Goal: Check status: Check status

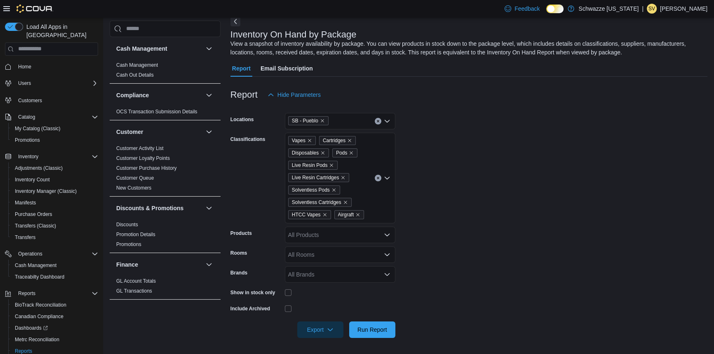
scroll to position [565, 0]
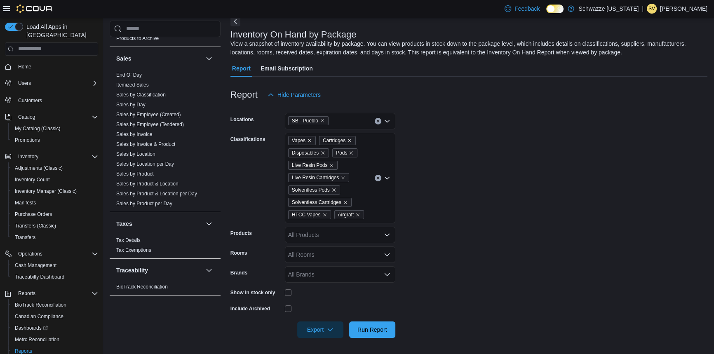
drag, startPoint x: 132, startPoint y: 76, endPoint x: 152, endPoint y: 72, distance: 20.3
click at [132, 76] on link "End Of Day" at bounding box center [129, 75] width 26 height 6
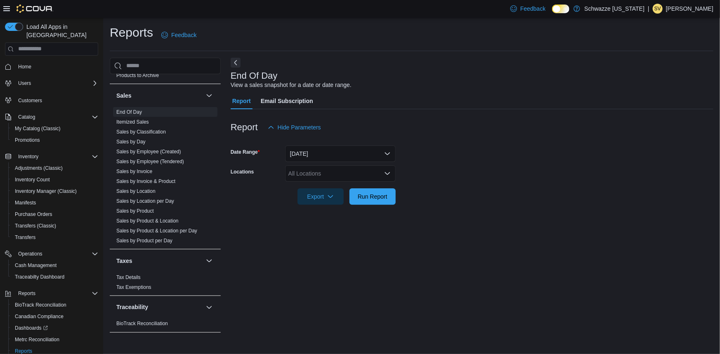
click at [304, 168] on div "All Locations" at bounding box center [340, 173] width 111 height 16
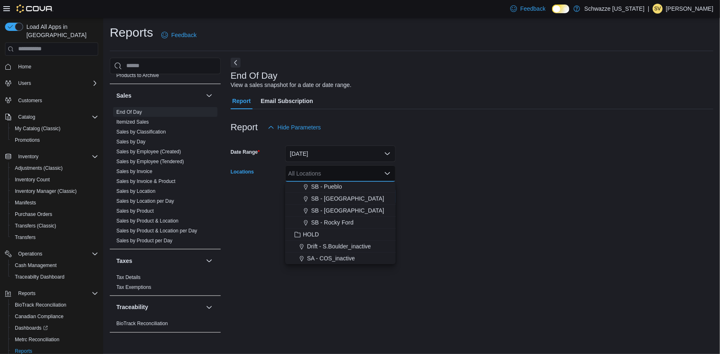
scroll to position [396, 0]
click at [332, 184] on span "SB - Pueblo" at bounding box center [326, 186] width 31 height 8
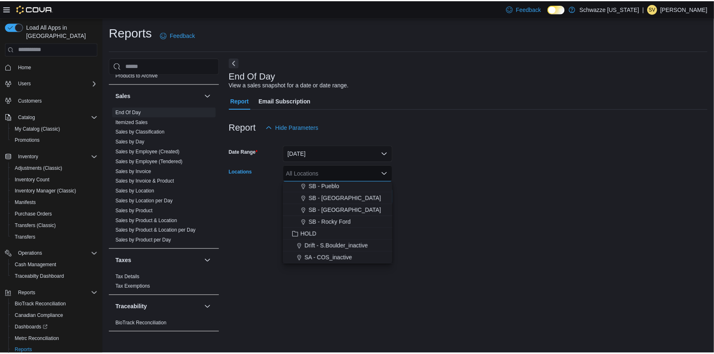
scroll to position [384, 0]
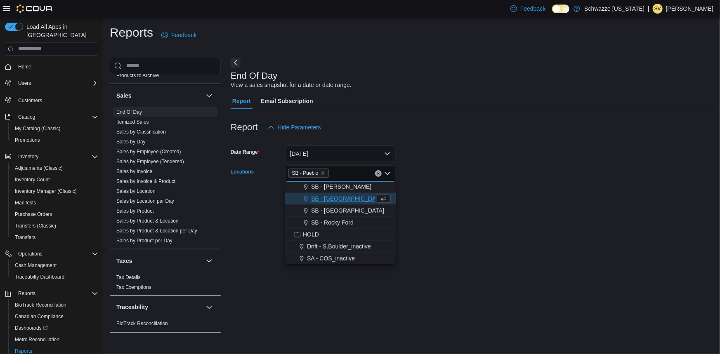
click at [473, 185] on div at bounding box center [472, 185] width 483 height 7
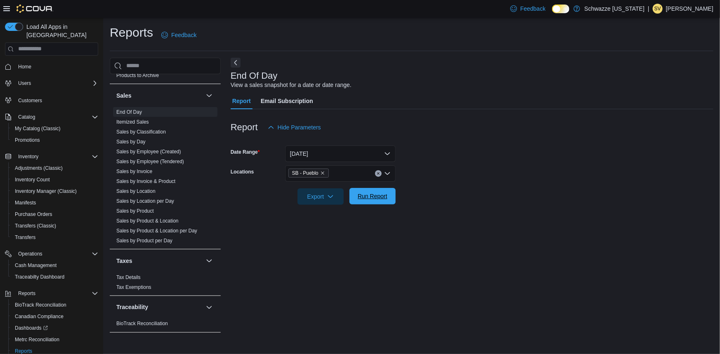
click at [372, 199] on span "Run Report" at bounding box center [373, 196] width 30 height 8
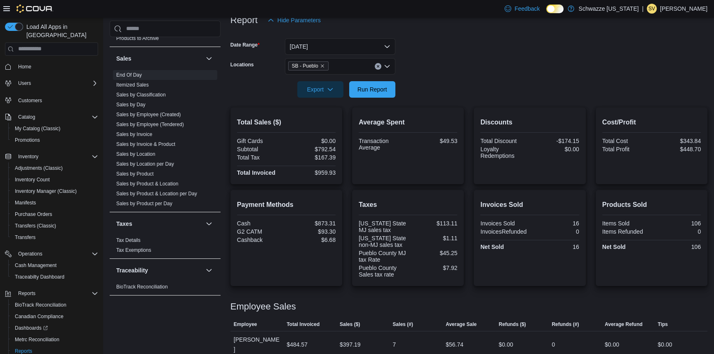
scroll to position [124, 0]
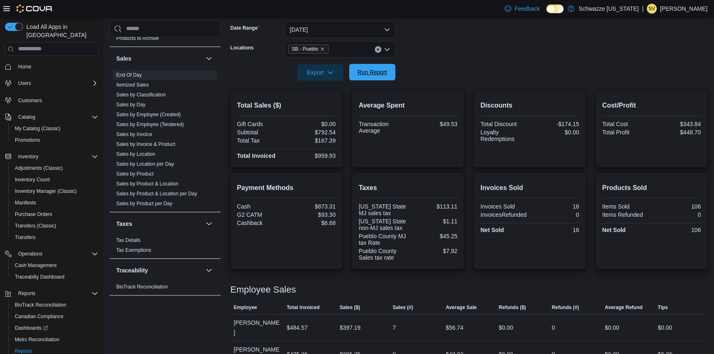
click at [386, 71] on span "Run Report" at bounding box center [373, 72] width 30 height 8
click at [473, 53] on form "Date Range [DATE] Locations SB - Pueblo Export Run Report" at bounding box center [469, 46] width 477 height 69
